Goal: Information Seeking & Learning: Learn about a topic

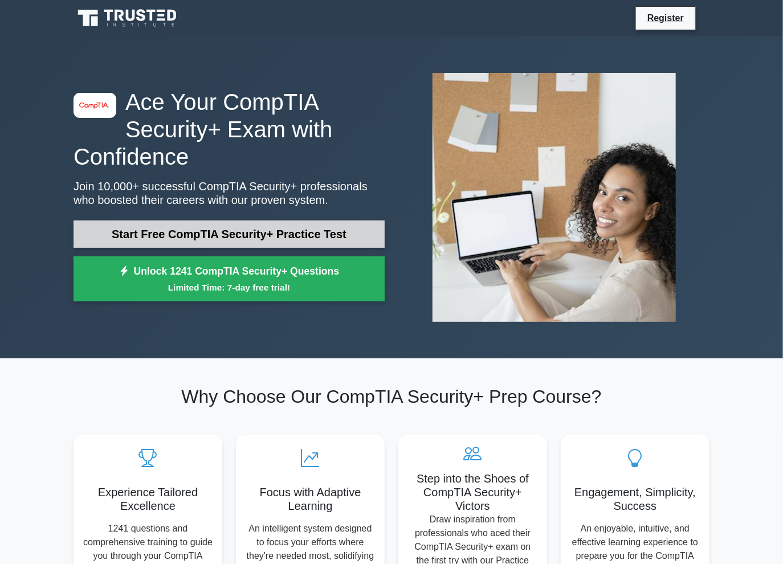
click at [317, 230] on link "Start Free CompTIA Security+ Practice Test" at bounding box center [228, 233] width 311 height 27
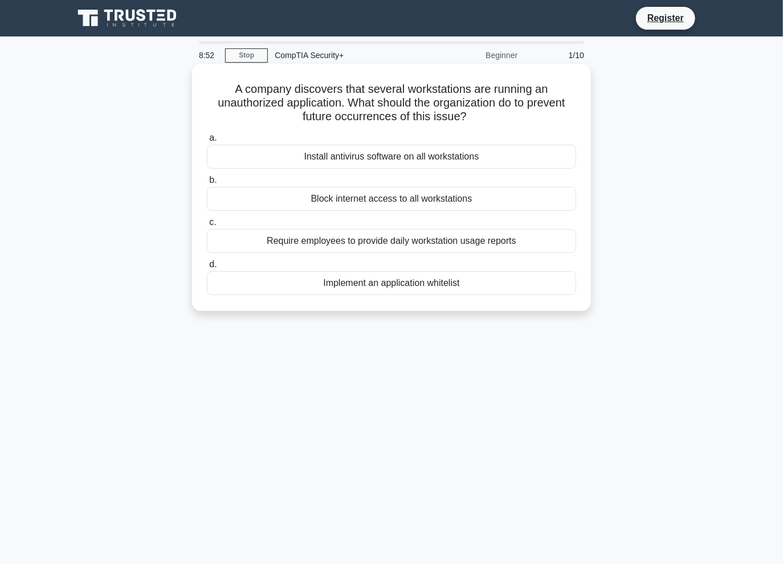
click at [390, 282] on div "Implement an application whitelist" at bounding box center [391, 283] width 369 height 24
click at [207, 268] on input "d. Implement an application whitelist" at bounding box center [207, 264] width 0 height 7
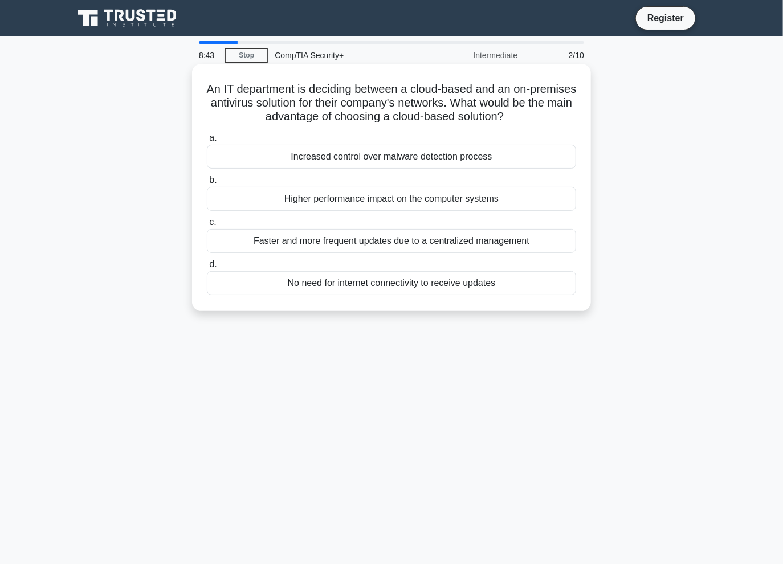
click at [297, 101] on h5 "An IT department is deciding between a cloud-based and an on-premises antivirus…" at bounding box center [391, 103] width 371 height 42
click at [262, 243] on div "Faster and more frequent updates due to a centralized management" at bounding box center [391, 241] width 369 height 24
click at [207, 226] on input "c. Faster and more frequent updates due to a centralized management" at bounding box center [207, 222] width 0 height 7
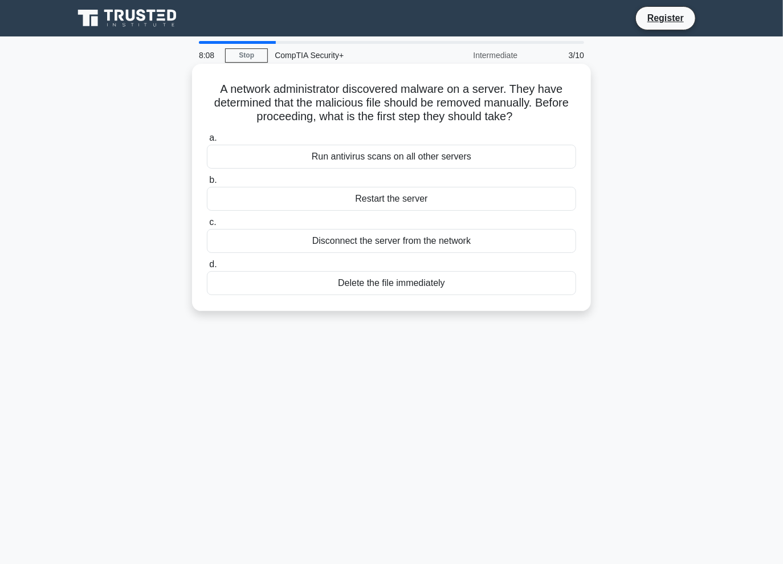
click at [352, 238] on div "Disconnect the server from the network" at bounding box center [391, 241] width 369 height 24
click at [207, 226] on input "c. Disconnect the server from the network" at bounding box center [207, 222] width 0 height 7
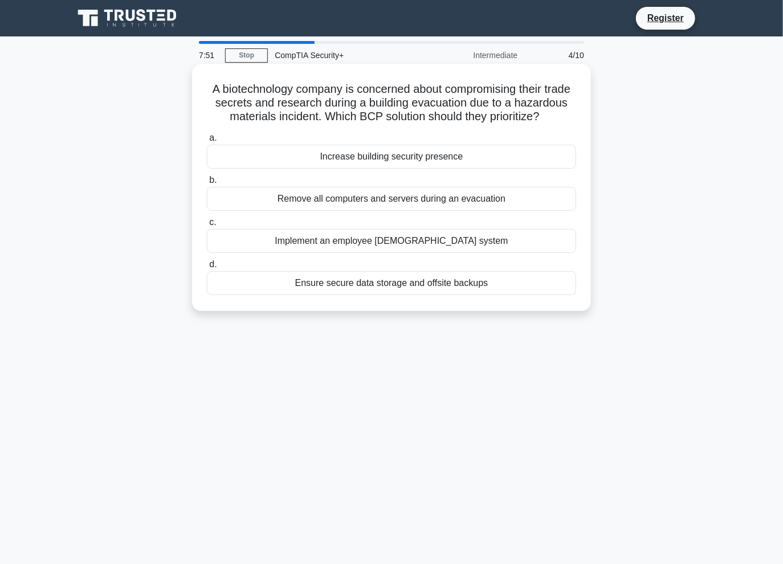
click at [420, 285] on div "Ensure secure data storage and offsite backups" at bounding box center [391, 283] width 369 height 24
click at [207, 268] on input "d. Ensure secure data storage and offsite backups" at bounding box center [207, 264] width 0 height 7
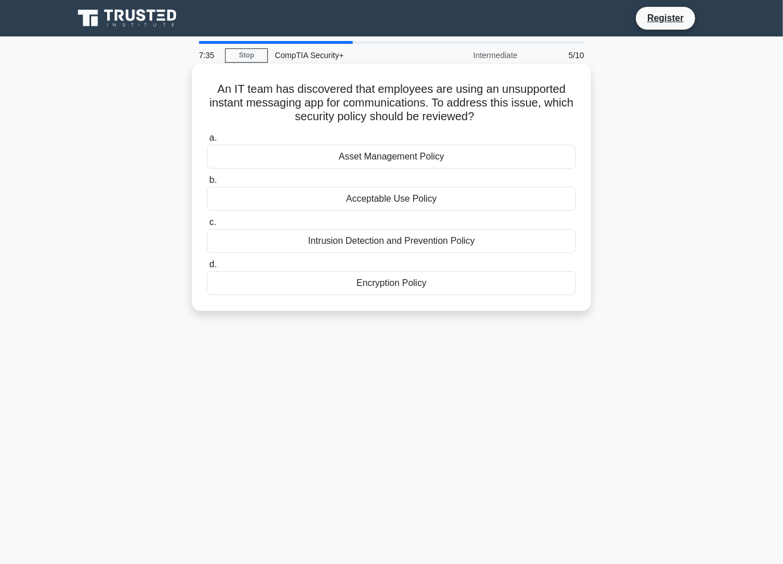
click at [356, 160] on div "Asset Management Policy" at bounding box center [391, 157] width 369 height 24
click at [207, 142] on input "a. Asset Management Policy" at bounding box center [207, 137] width 0 height 7
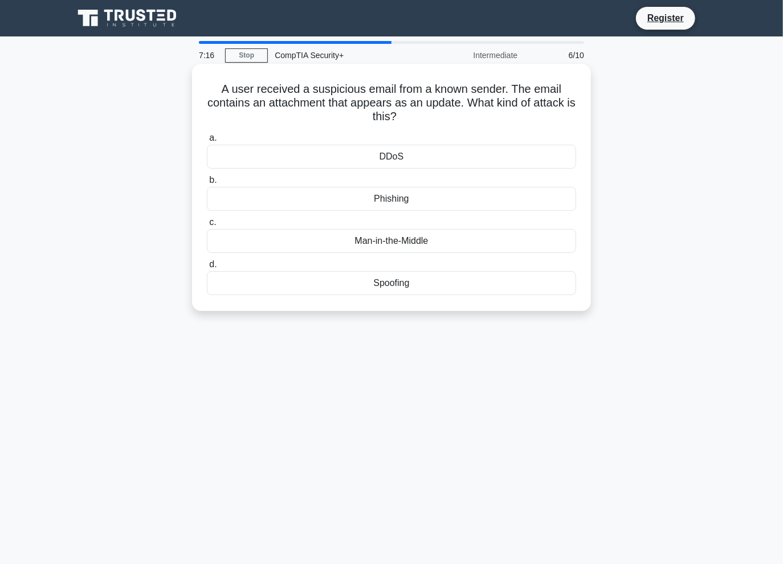
click at [419, 280] on div "Spoofing" at bounding box center [391, 283] width 369 height 24
click at [207, 268] on input "d. Spoofing" at bounding box center [207, 264] width 0 height 7
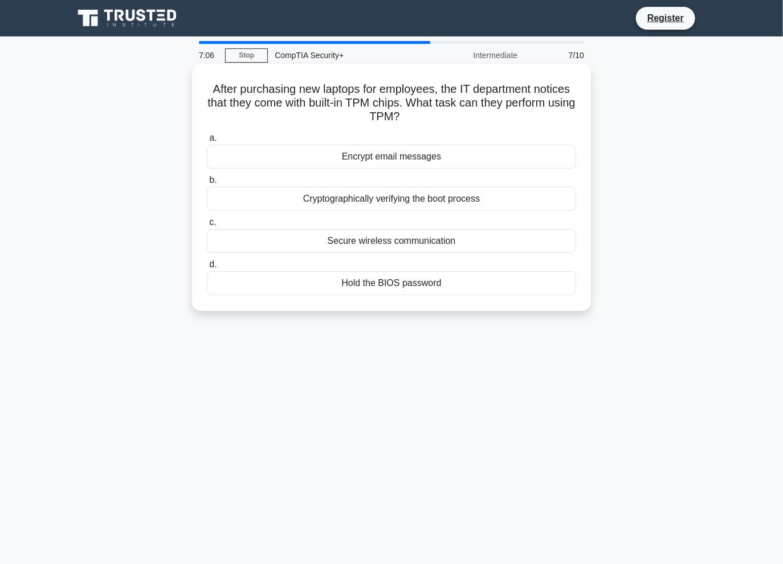
click at [420, 202] on div "Cryptographically verifying the boot process" at bounding box center [391, 199] width 369 height 24
click at [207, 184] on input "b. Cryptographically verifying the boot process" at bounding box center [207, 180] width 0 height 7
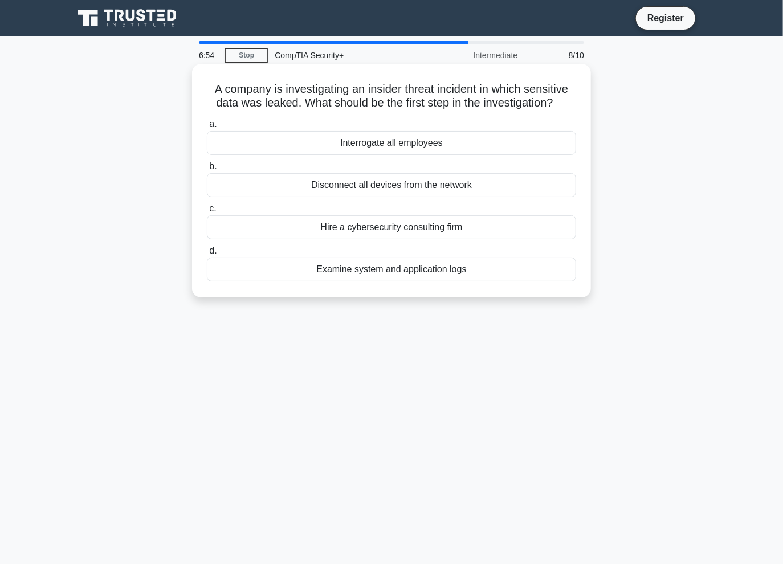
click at [384, 267] on div "Examine system and application logs" at bounding box center [391, 270] width 369 height 24
click at [207, 255] on input "d. Examine system and application logs" at bounding box center [207, 250] width 0 height 7
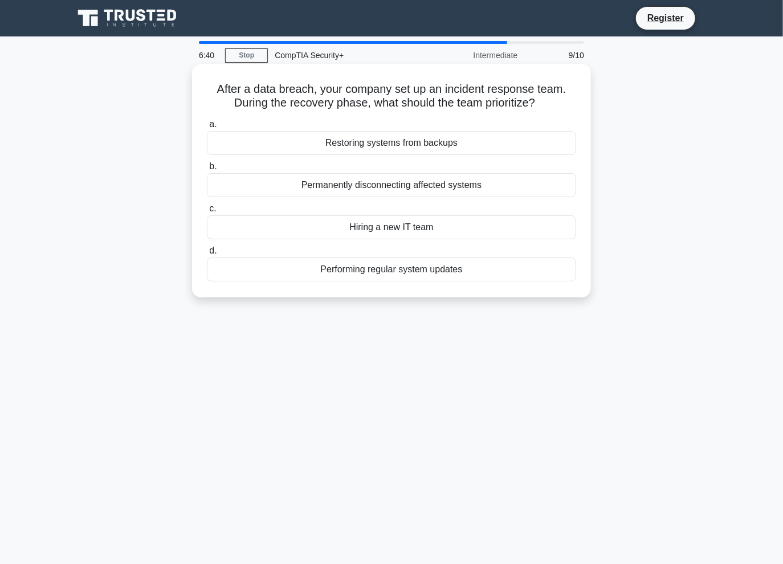
click at [363, 187] on div "Permanently disconnecting affected systems" at bounding box center [391, 185] width 369 height 24
click at [207, 170] on input "b. Permanently disconnecting affected systems" at bounding box center [207, 166] width 0 height 7
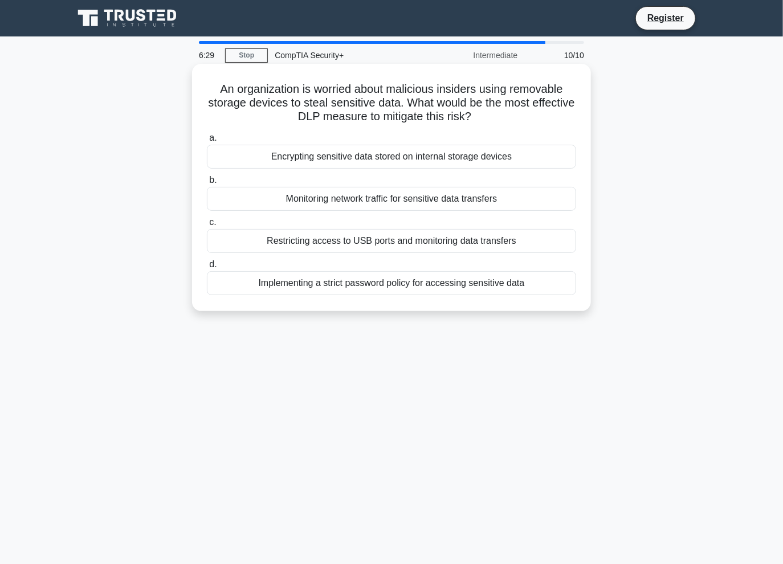
click at [390, 243] on div "Restricting access to USB ports and monitoring data transfers" at bounding box center [391, 241] width 369 height 24
click at [207, 226] on input "c. Restricting access to USB ports and monitoring data transfers" at bounding box center [207, 222] width 0 height 7
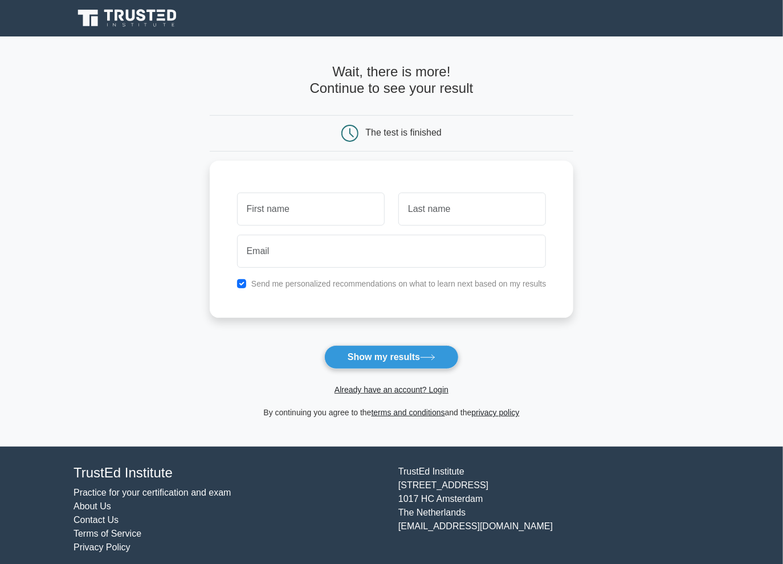
scroll to position [7, 0]
